Goal: Task Accomplishment & Management: Use online tool/utility

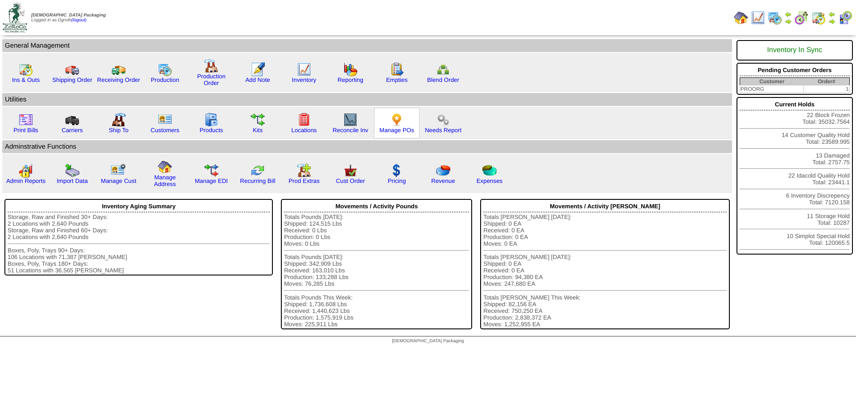
click at [393, 125] on img at bounding box center [396, 120] width 14 height 14
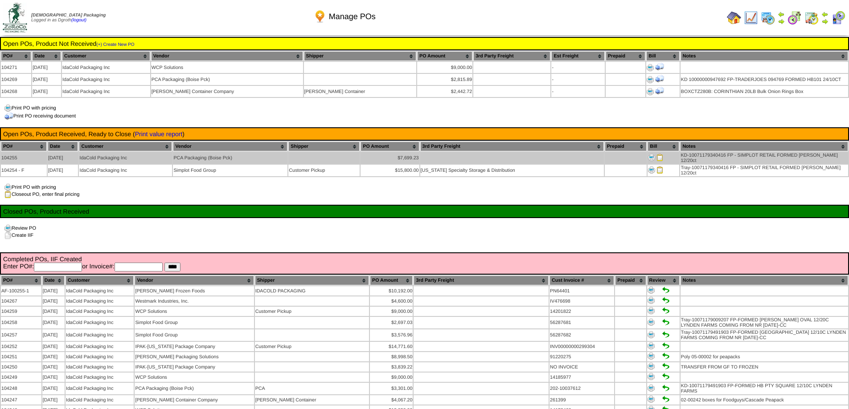
click at [657, 154] on img at bounding box center [659, 157] width 7 height 7
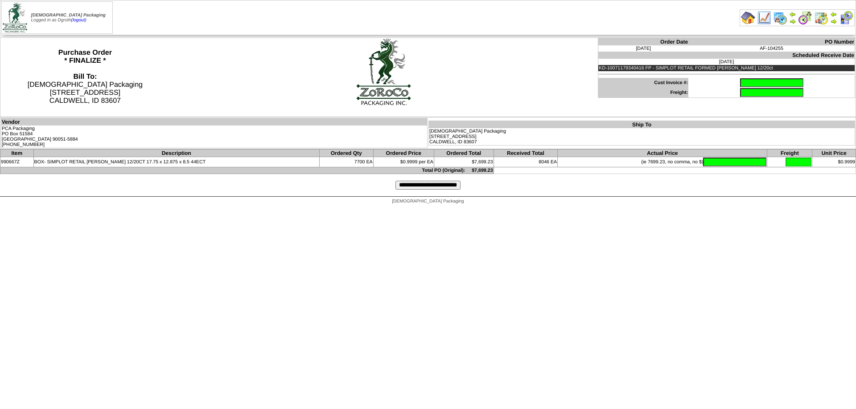
click at [749, 83] on input "text" at bounding box center [771, 82] width 63 height 9
type input "**********"
type input "*******"
click at [428, 190] on input "**********" at bounding box center [427, 185] width 65 height 9
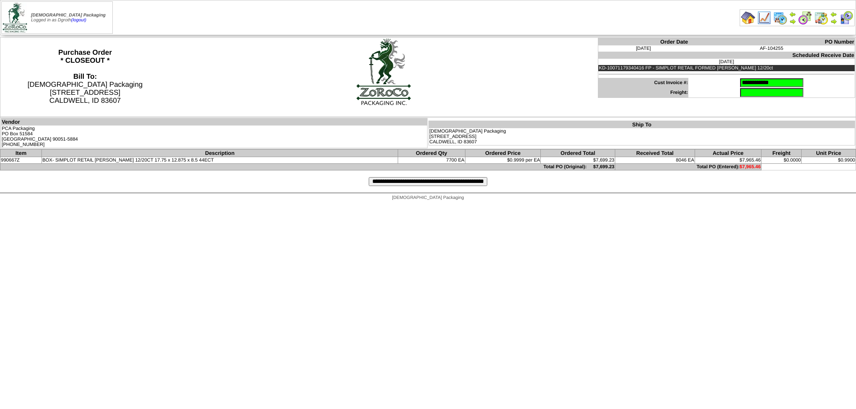
click at [411, 180] on input "**********" at bounding box center [427, 181] width 119 height 9
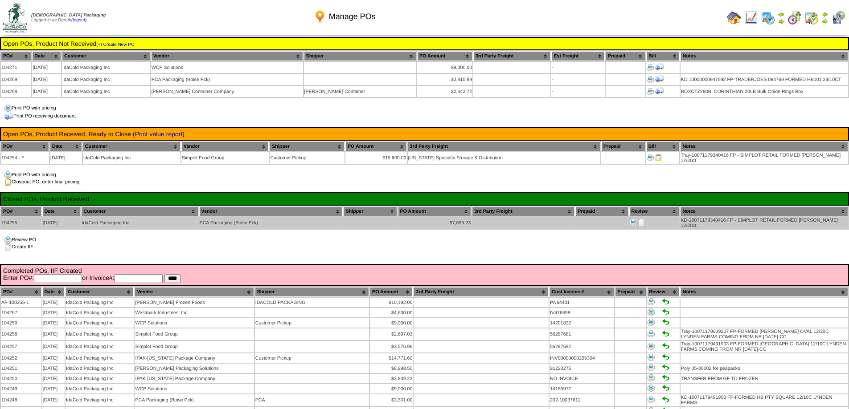
click at [640, 219] on img at bounding box center [641, 222] width 7 height 7
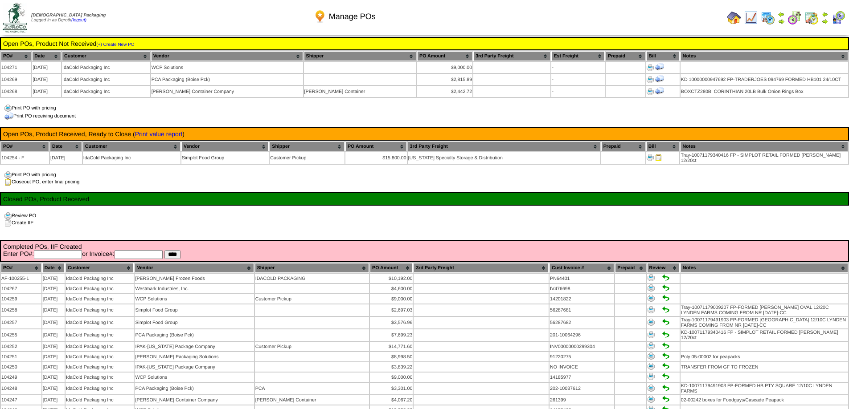
click at [730, 18] on img at bounding box center [734, 18] width 14 height 14
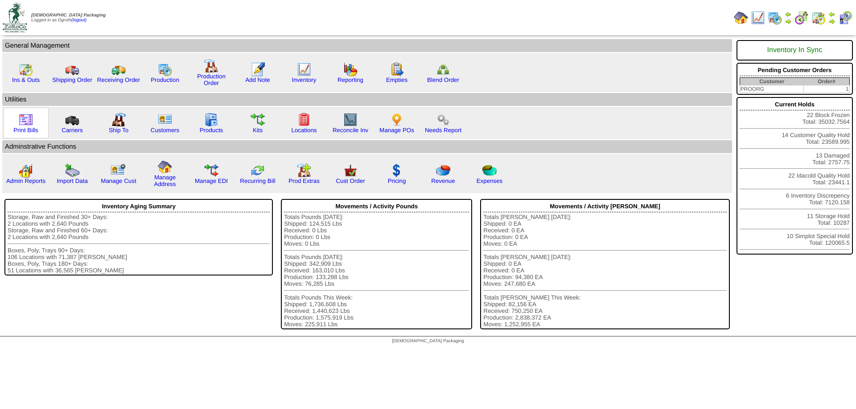
click at [22, 122] on img at bounding box center [26, 120] width 14 height 14
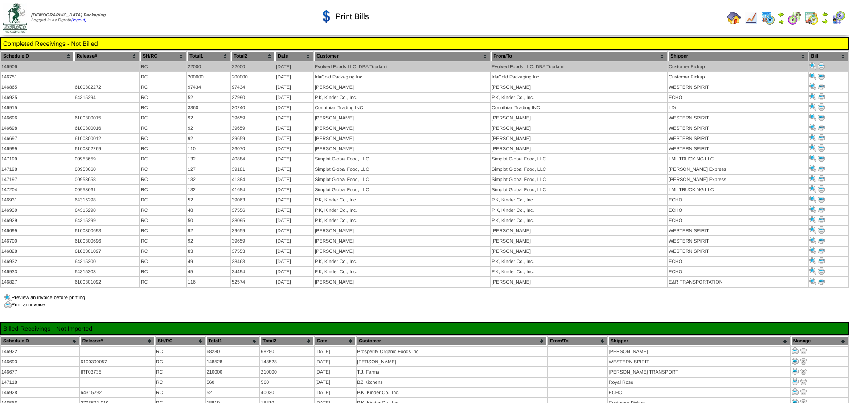
click at [821, 63] on img at bounding box center [821, 65] width 7 height 7
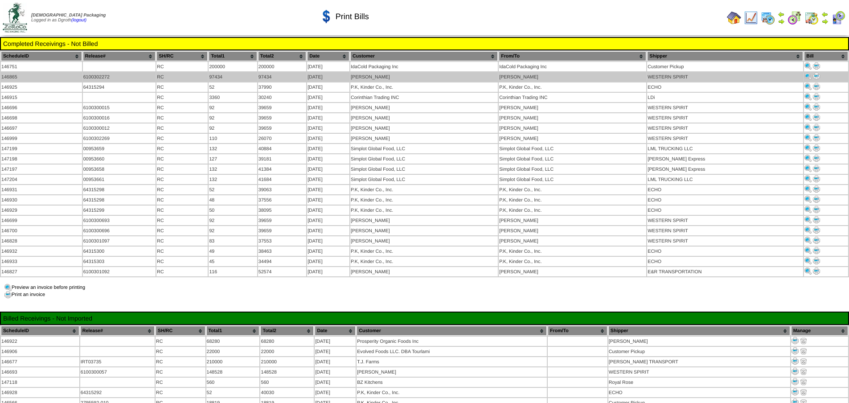
click at [815, 75] on img at bounding box center [816, 76] width 7 height 7
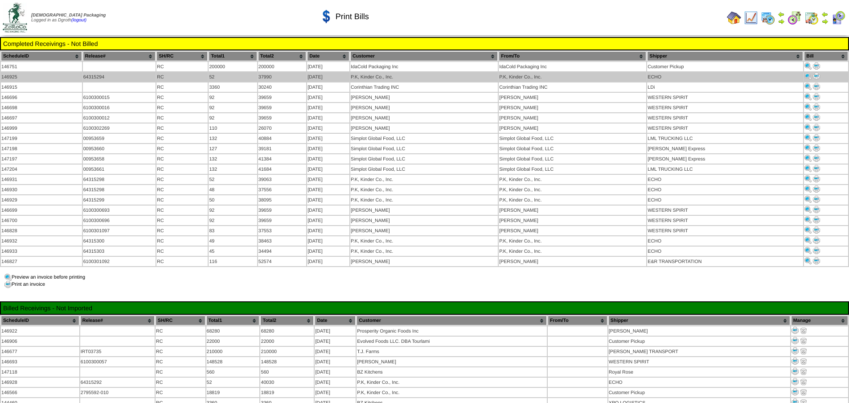
click at [815, 75] on img at bounding box center [816, 76] width 7 height 7
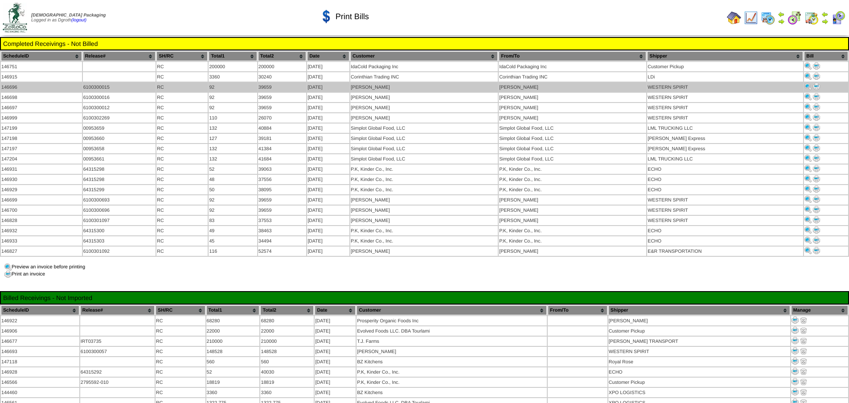
click at [818, 87] on img at bounding box center [816, 86] width 7 height 7
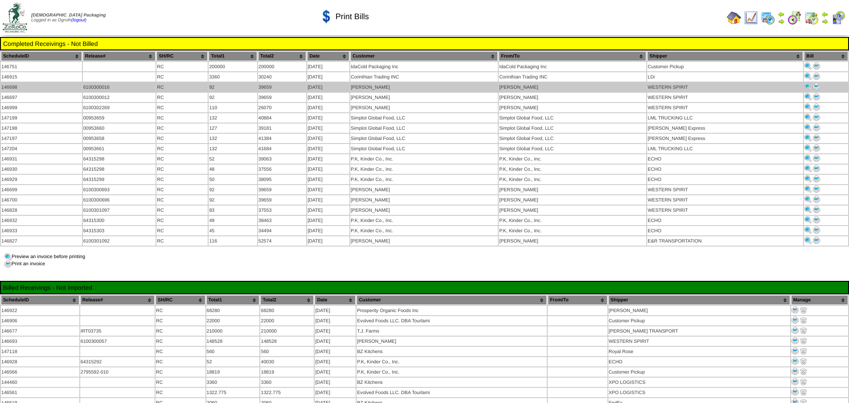
click at [813, 85] on img at bounding box center [816, 86] width 7 height 7
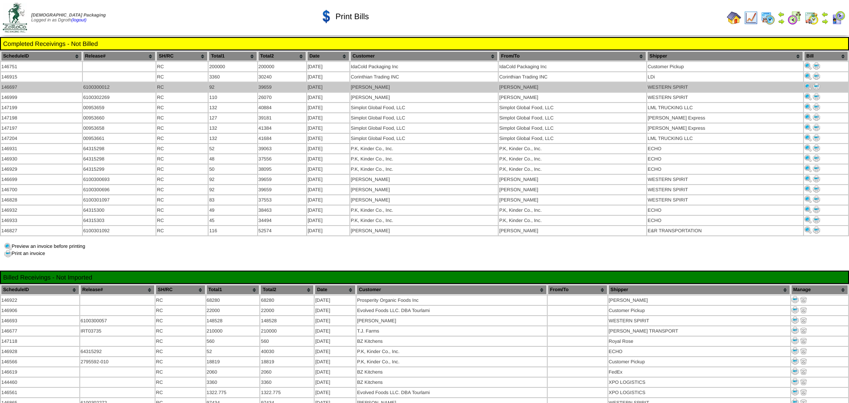
click at [815, 85] on img at bounding box center [816, 86] width 7 height 7
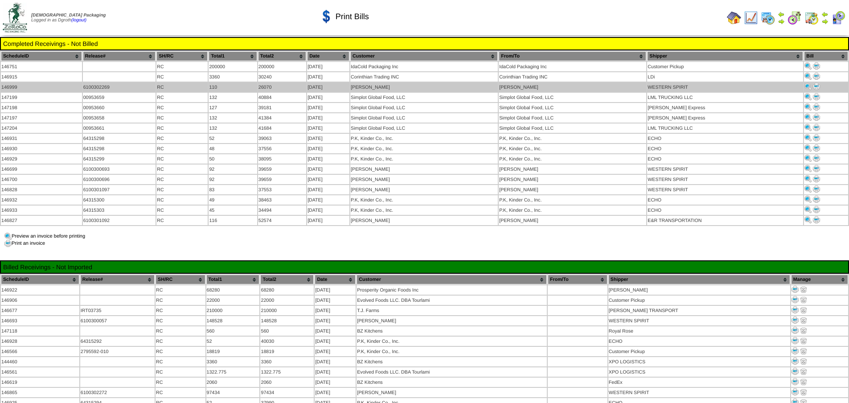
click at [815, 86] on img at bounding box center [816, 86] width 7 height 7
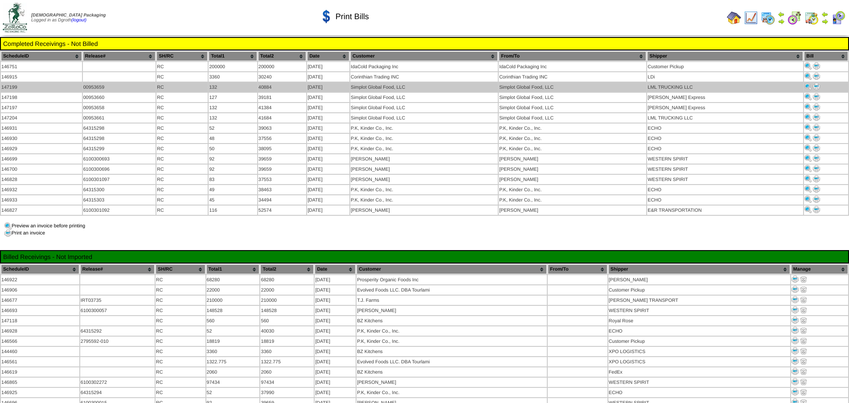
click at [814, 86] on img at bounding box center [816, 86] width 7 height 7
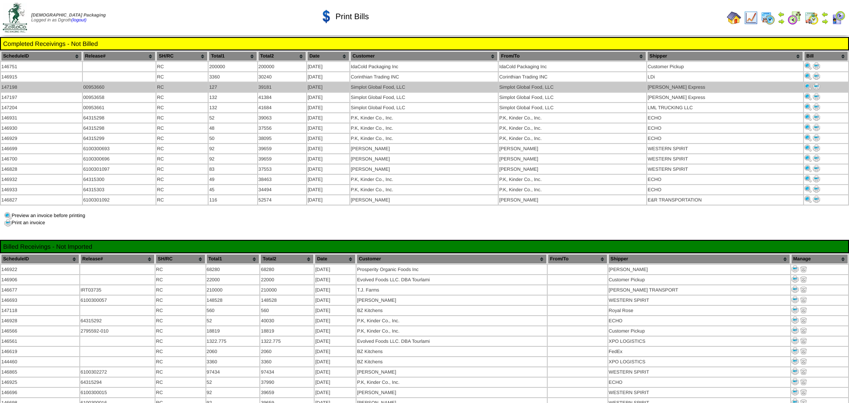
click at [816, 86] on img at bounding box center [816, 86] width 7 height 7
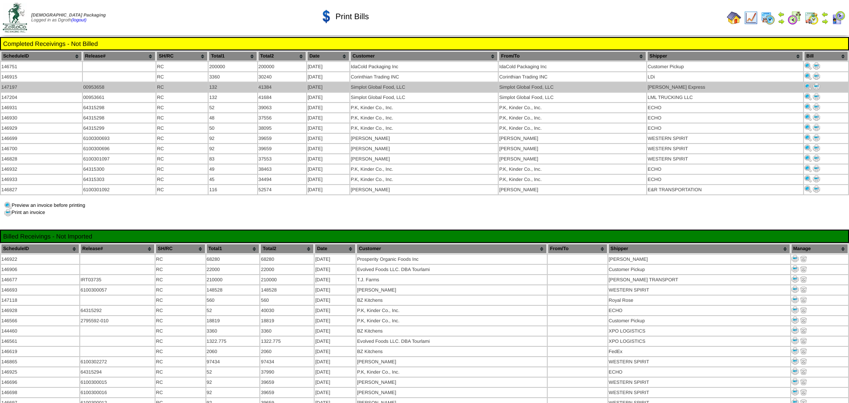
click at [817, 86] on img at bounding box center [816, 86] width 7 height 7
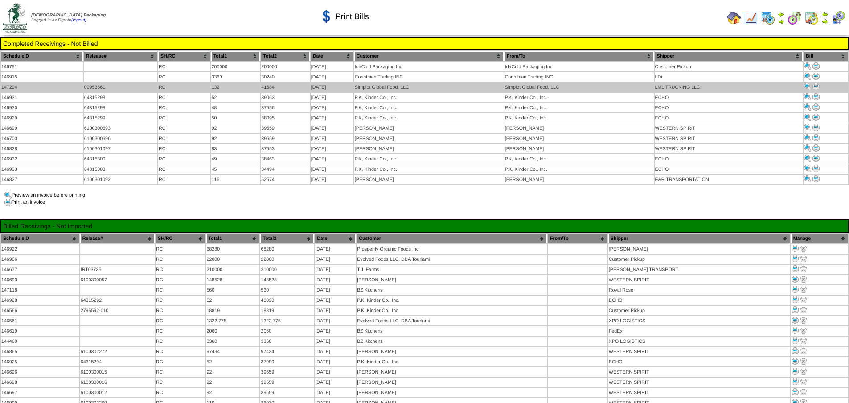
click at [816, 85] on img at bounding box center [815, 86] width 7 height 7
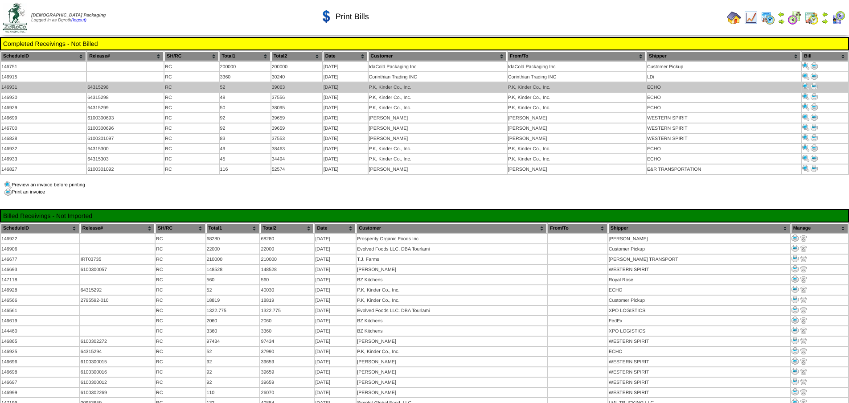
click at [813, 85] on img at bounding box center [814, 86] width 7 height 7
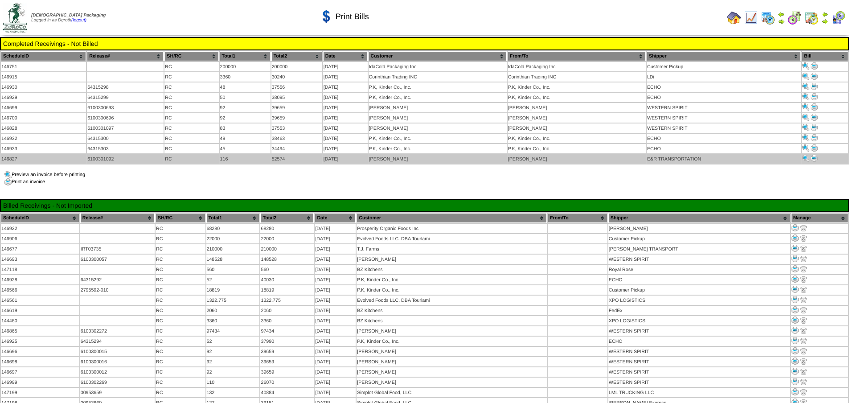
click at [813, 155] on img at bounding box center [814, 158] width 7 height 7
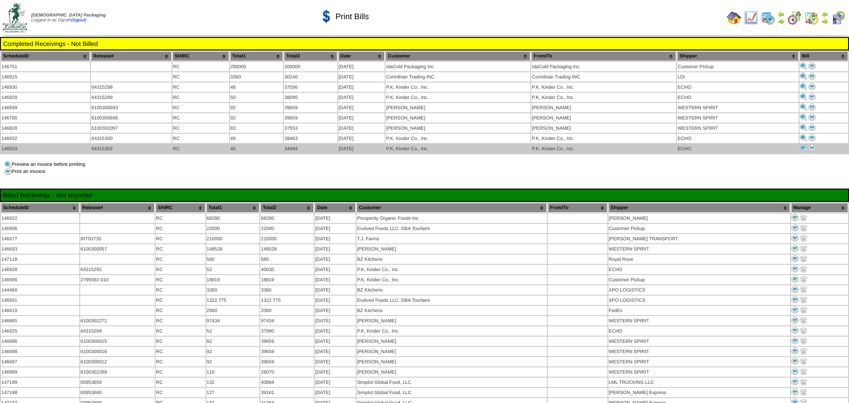
click at [813, 144] on img at bounding box center [811, 147] width 7 height 7
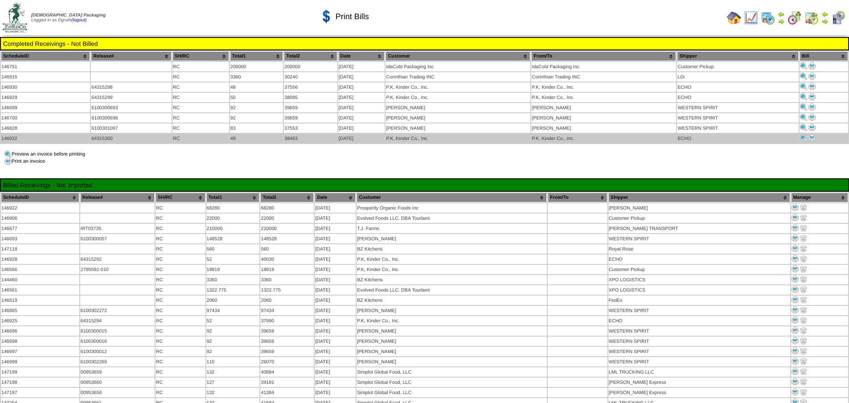
click at [813, 136] on img at bounding box center [811, 137] width 7 height 7
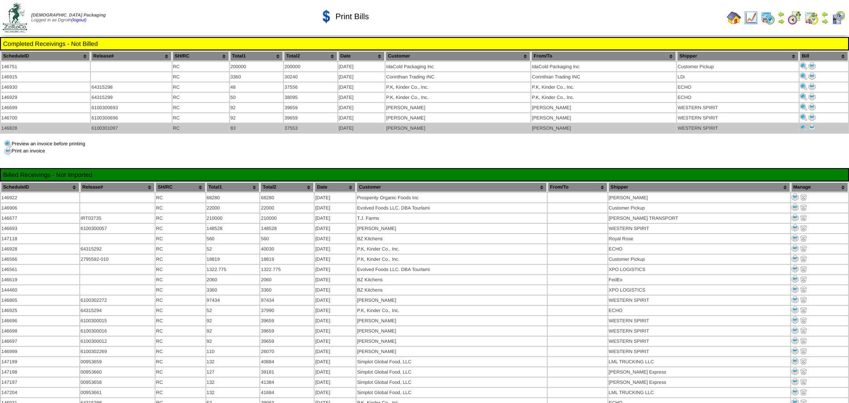
click at [811, 124] on img at bounding box center [811, 127] width 7 height 7
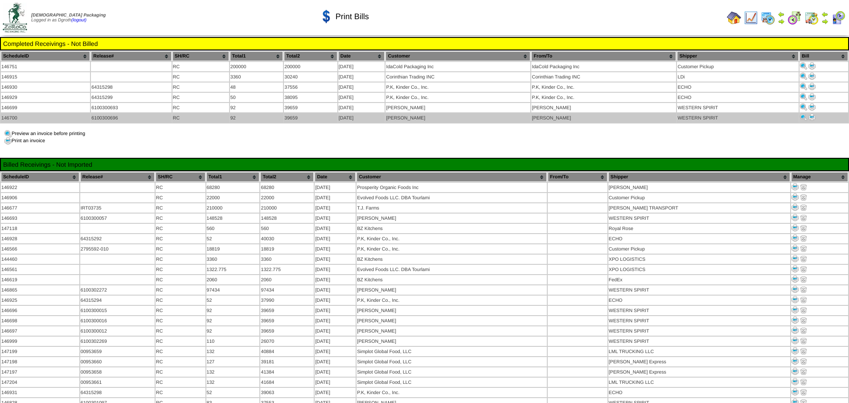
click at [814, 115] on img at bounding box center [811, 117] width 7 height 7
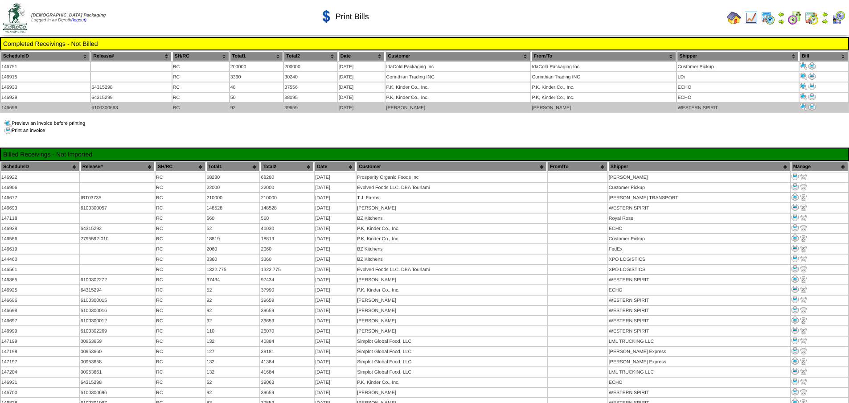
click at [811, 106] on img at bounding box center [811, 106] width 7 height 7
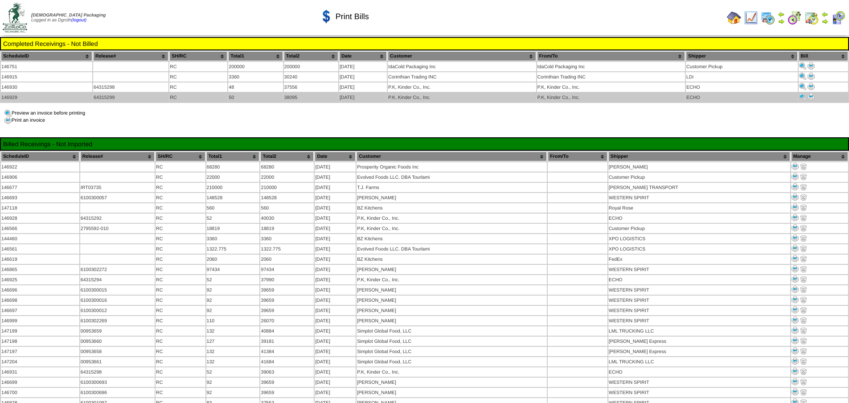
click at [811, 96] on img at bounding box center [810, 96] width 7 height 7
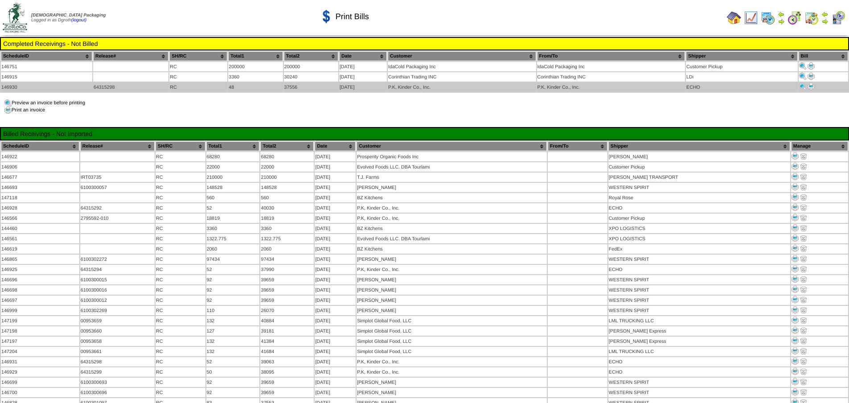
click at [812, 86] on img at bounding box center [810, 86] width 7 height 7
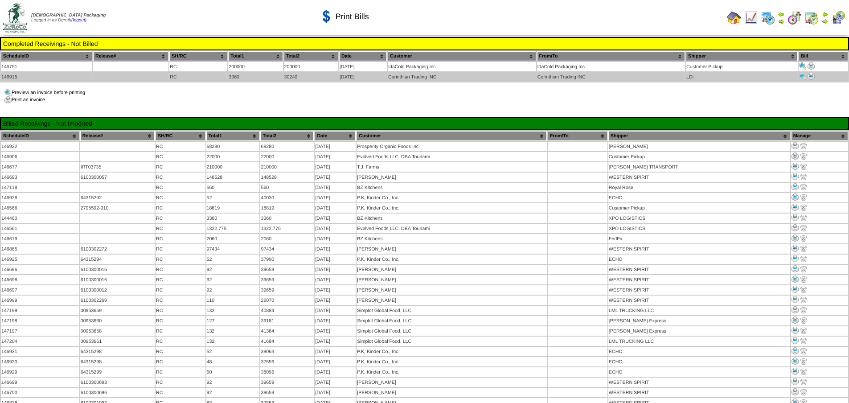
click at [811, 75] on img at bounding box center [810, 76] width 7 height 7
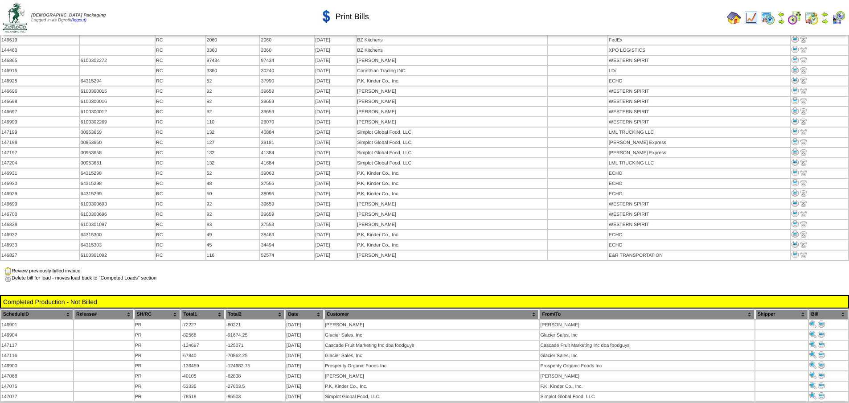
scroll to position [356, 0]
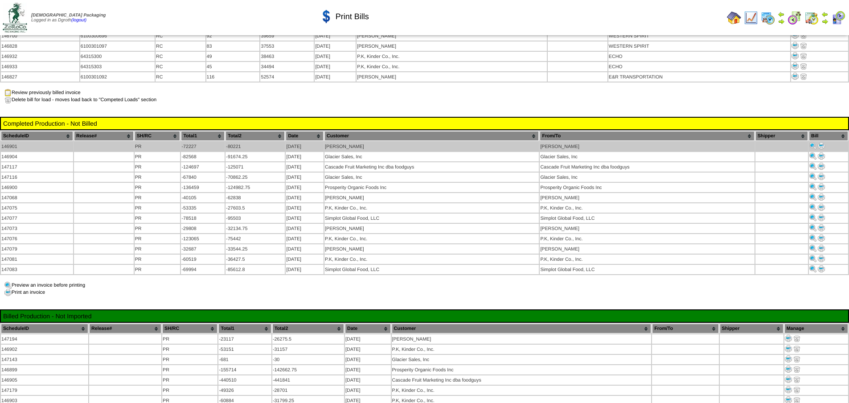
click at [822, 142] on img at bounding box center [821, 145] width 7 height 7
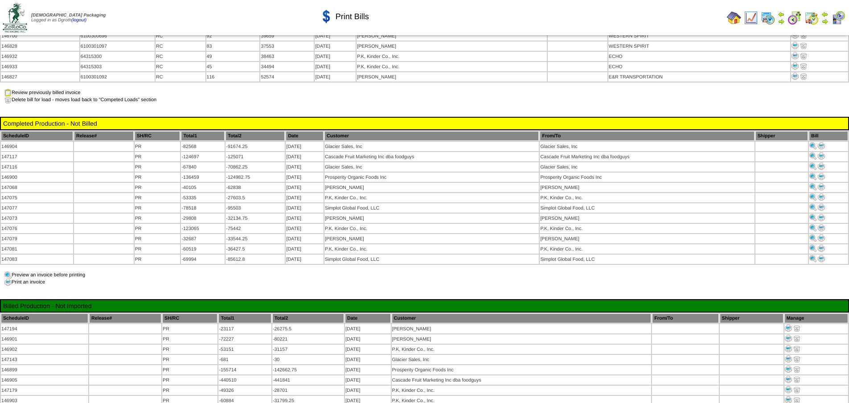
scroll to position [356, 0]
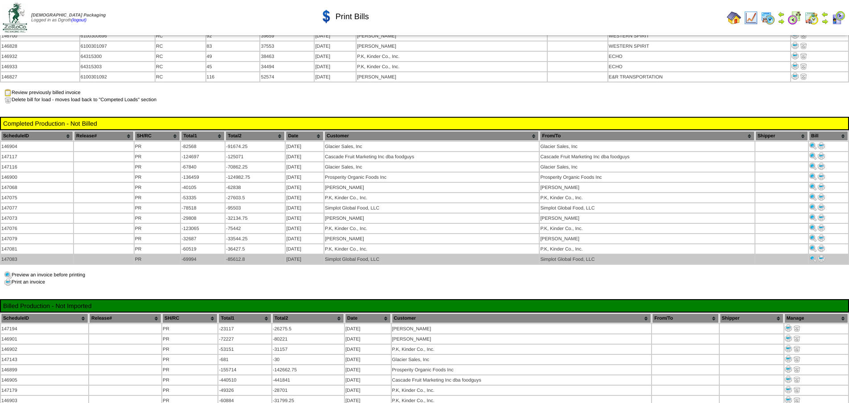
click at [823, 255] on img at bounding box center [821, 258] width 7 height 7
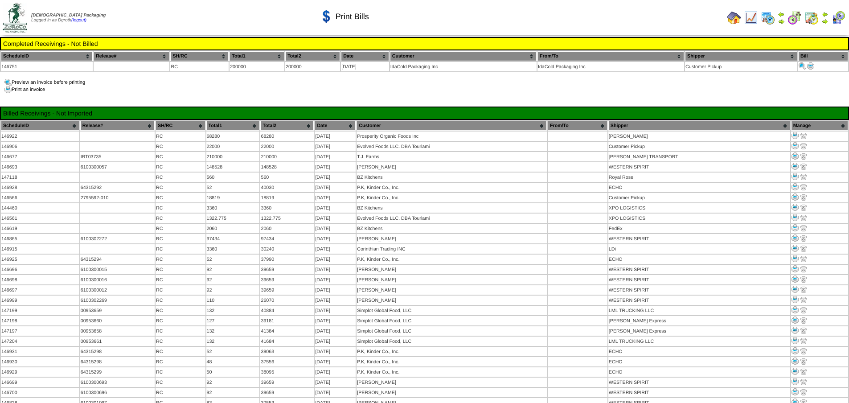
scroll to position [356, 0]
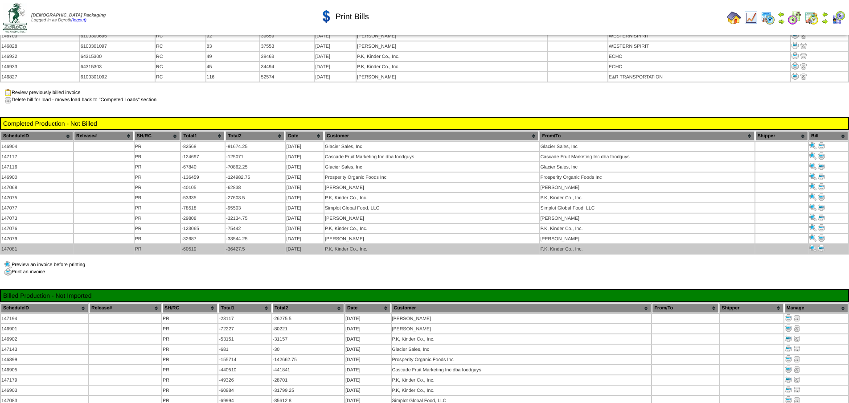
click at [821, 245] on img at bounding box center [821, 248] width 7 height 7
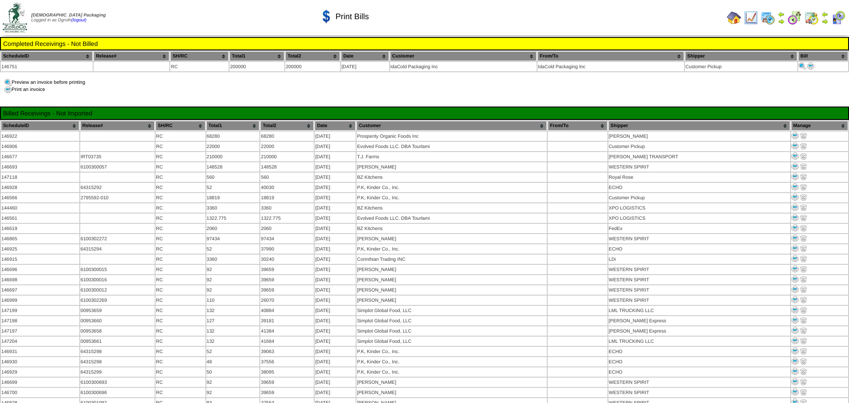
scroll to position [356, 0]
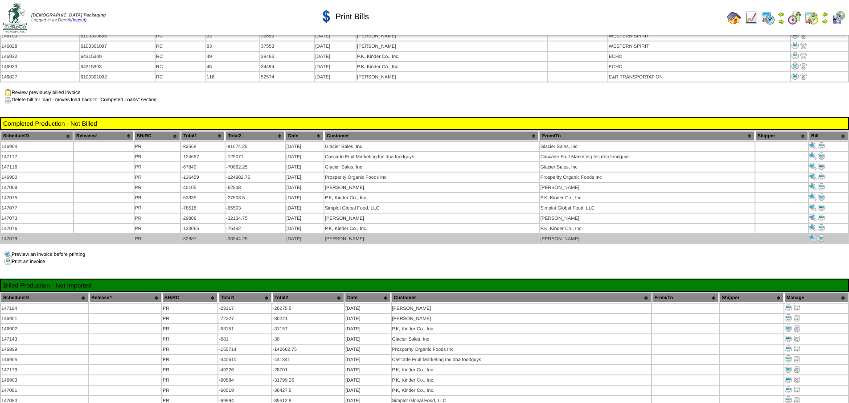
click at [820, 234] on img at bounding box center [821, 237] width 7 height 7
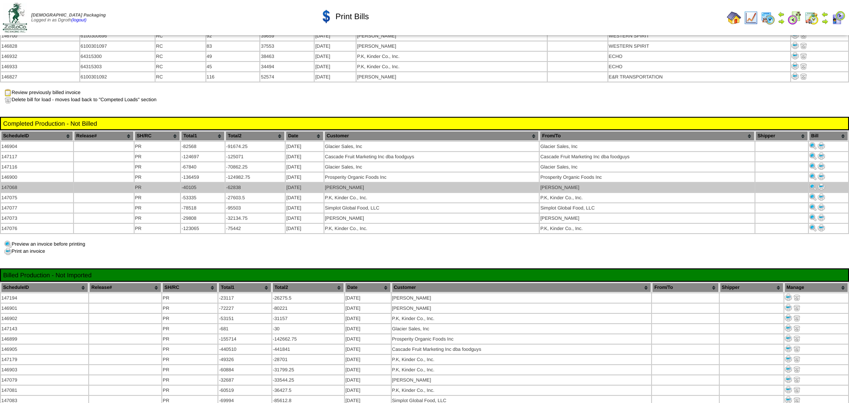
scroll to position [356, 0]
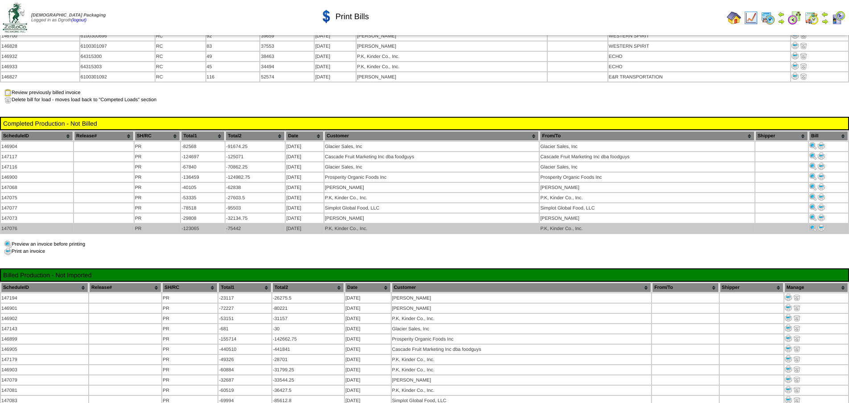
click at [822, 224] on img at bounding box center [821, 227] width 7 height 7
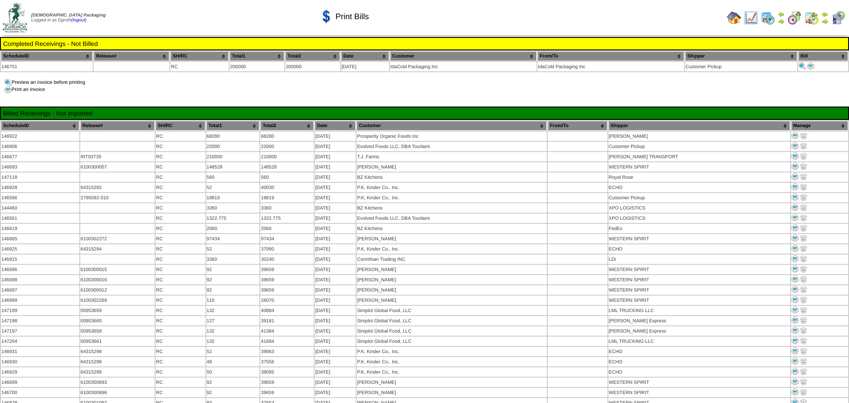
scroll to position [356, 0]
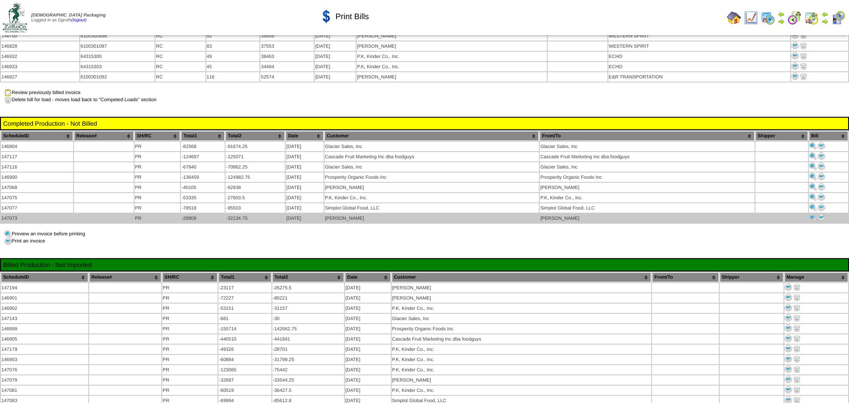
click at [822, 214] on img at bounding box center [821, 217] width 7 height 7
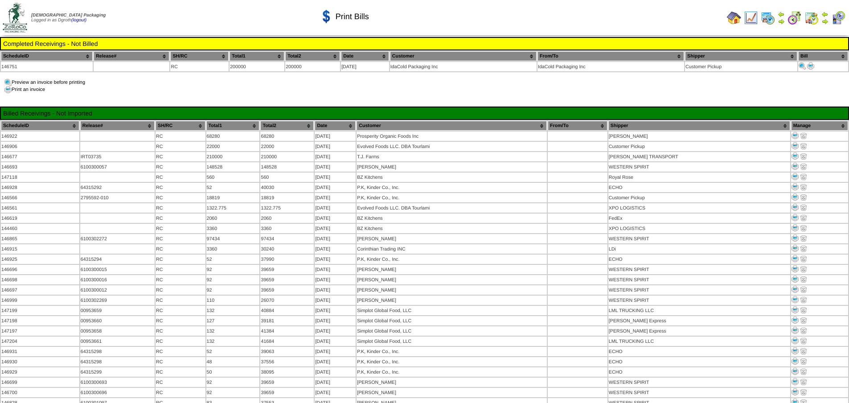
scroll to position [356, 0]
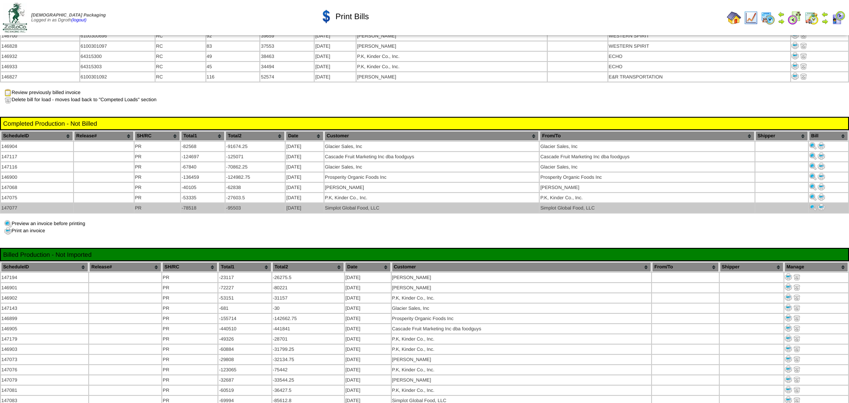
click at [824, 204] on img at bounding box center [821, 207] width 7 height 7
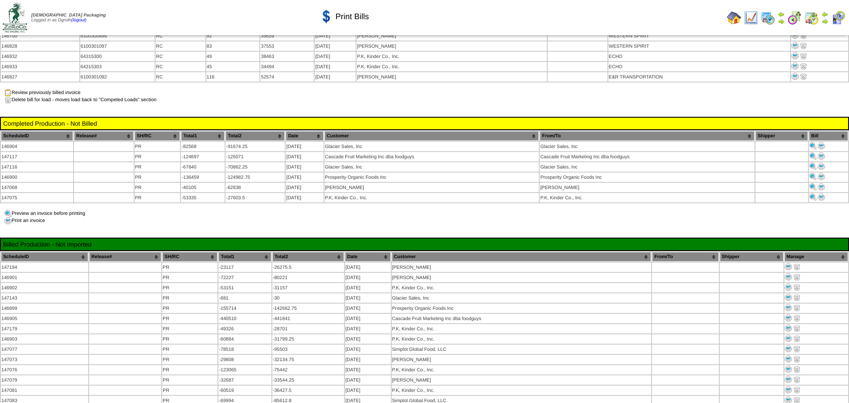
scroll to position [356, 0]
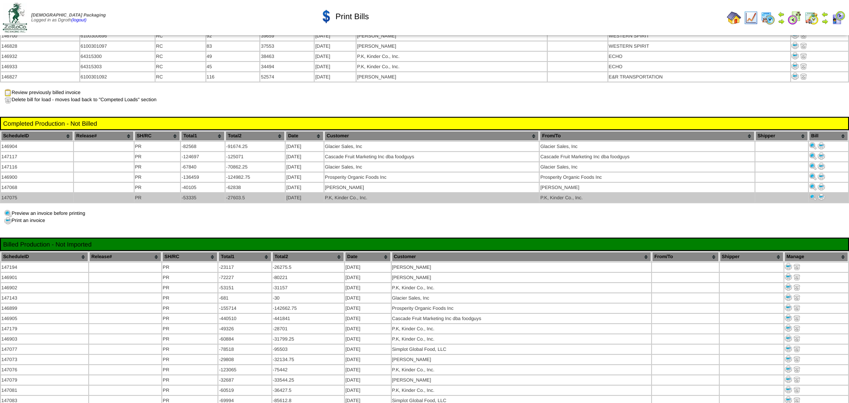
click at [821, 193] on img at bounding box center [821, 196] width 7 height 7
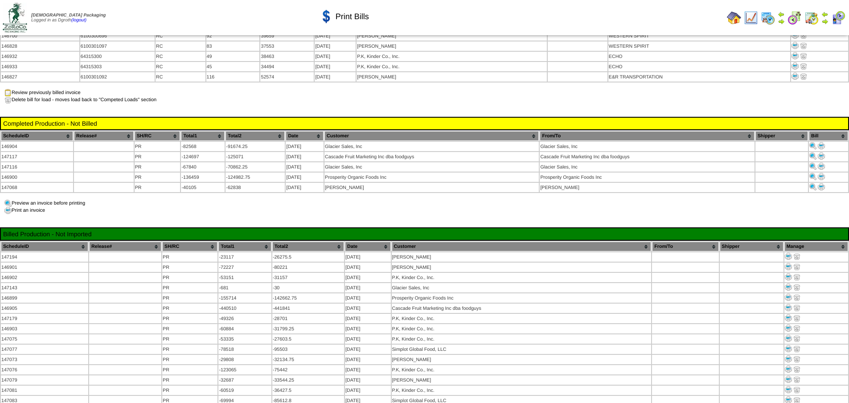
scroll to position [356, 0]
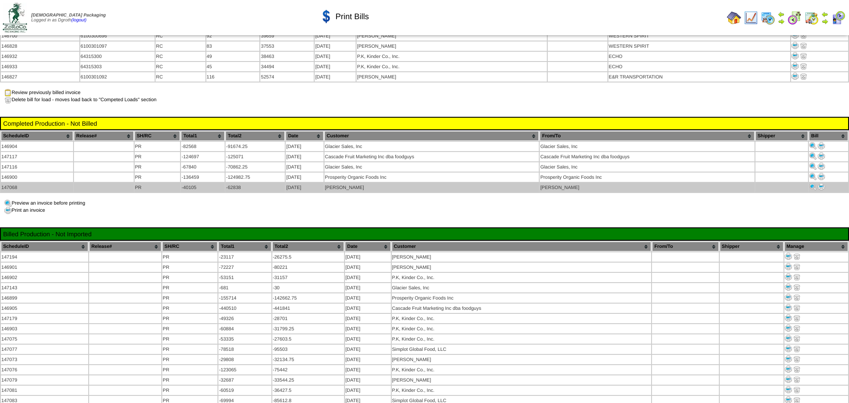
click at [823, 183] on img at bounding box center [821, 186] width 7 height 7
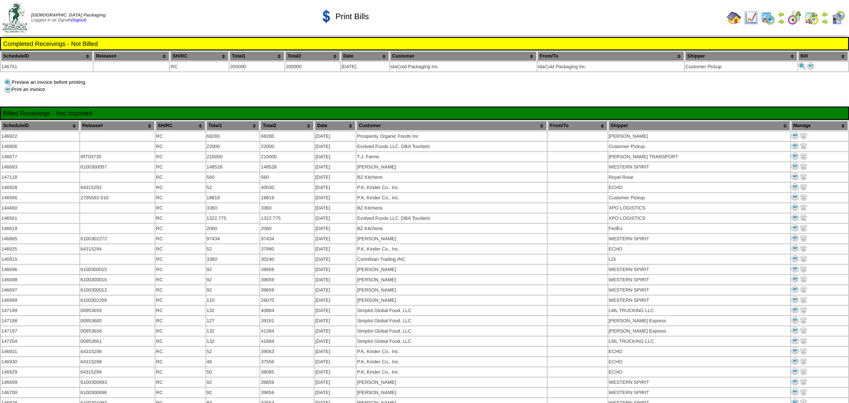
scroll to position [356, 0]
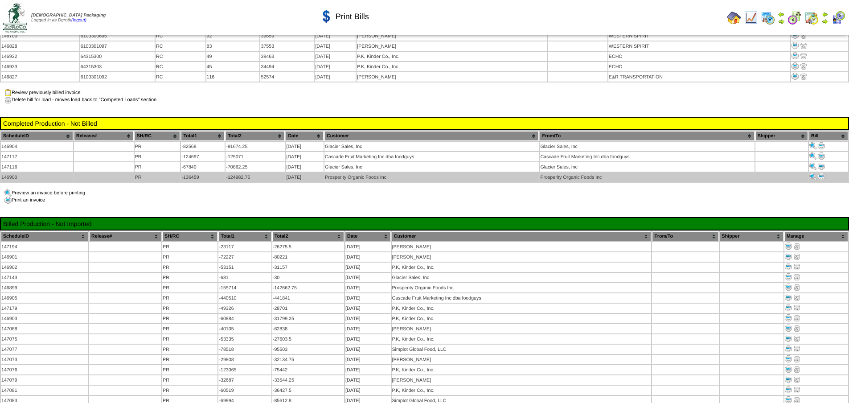
click at [822, 173] on img at bounding box center [821, 176] width 7 height 7
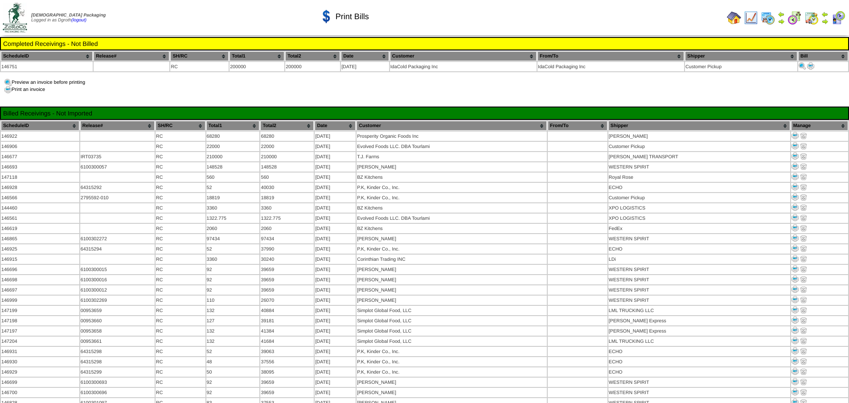
scroll to position [356, 0]
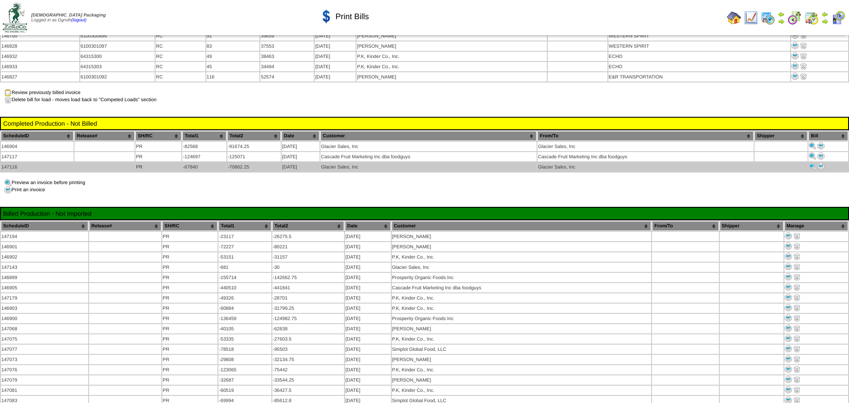
click at [822, 163] on img at bounding box center [820, 166] width 7 height 7
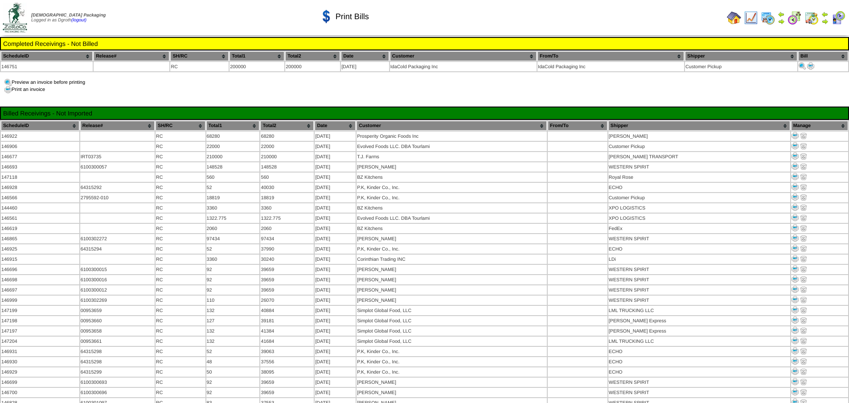
scroll to position [356, 0]
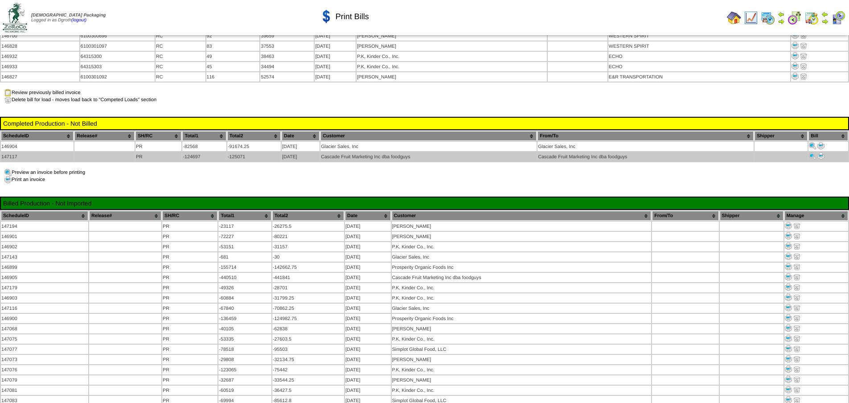
click at [821, 152] on img at bounding box center [820, 155] width 7 height 7
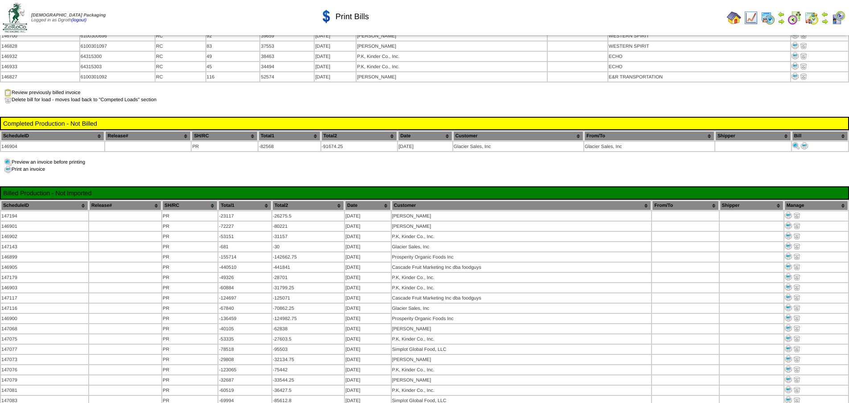
scroll to position [356, 0]
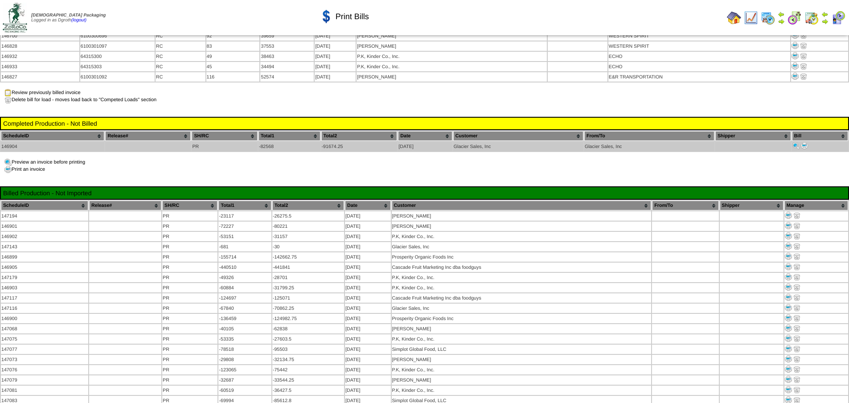
click at [805, 142] on img at bounding box center [804, 145] width 7 height 7
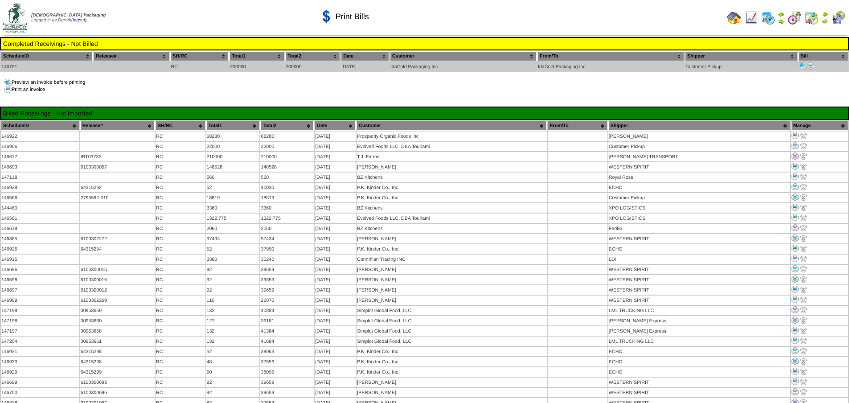
click at [800, 66] on img at bounding box center [801, 65] width 7 height 7
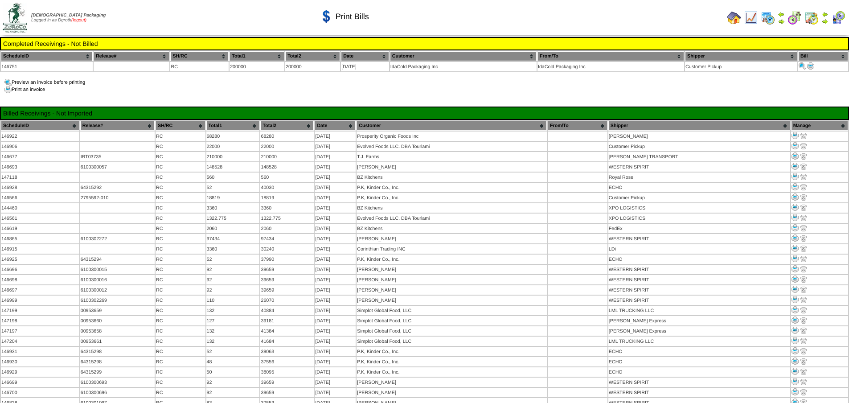
click at [85, 19] on link "(logout)" at bounding box center [78, 20] width 15 height 5
